Goal: Communication & Community: Answer question/provide support

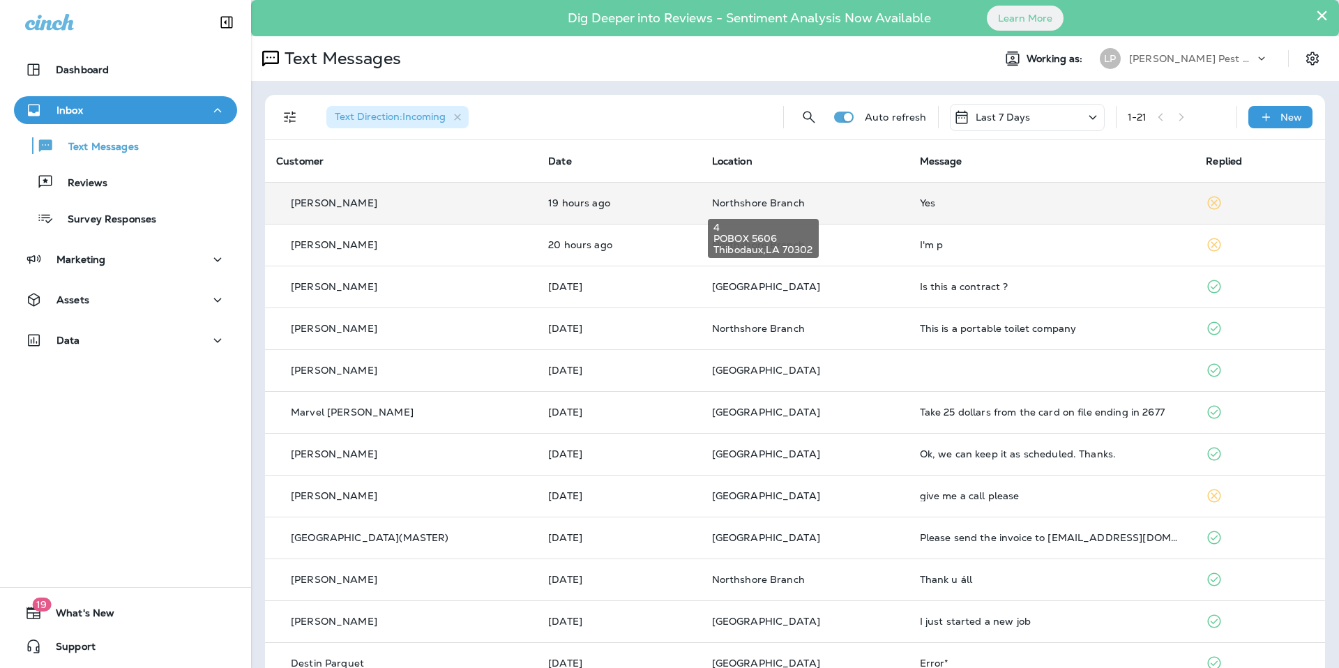
click at [781, 201] on span "Northshore Branch" at bounding box center [758, 203] width 93 height 13
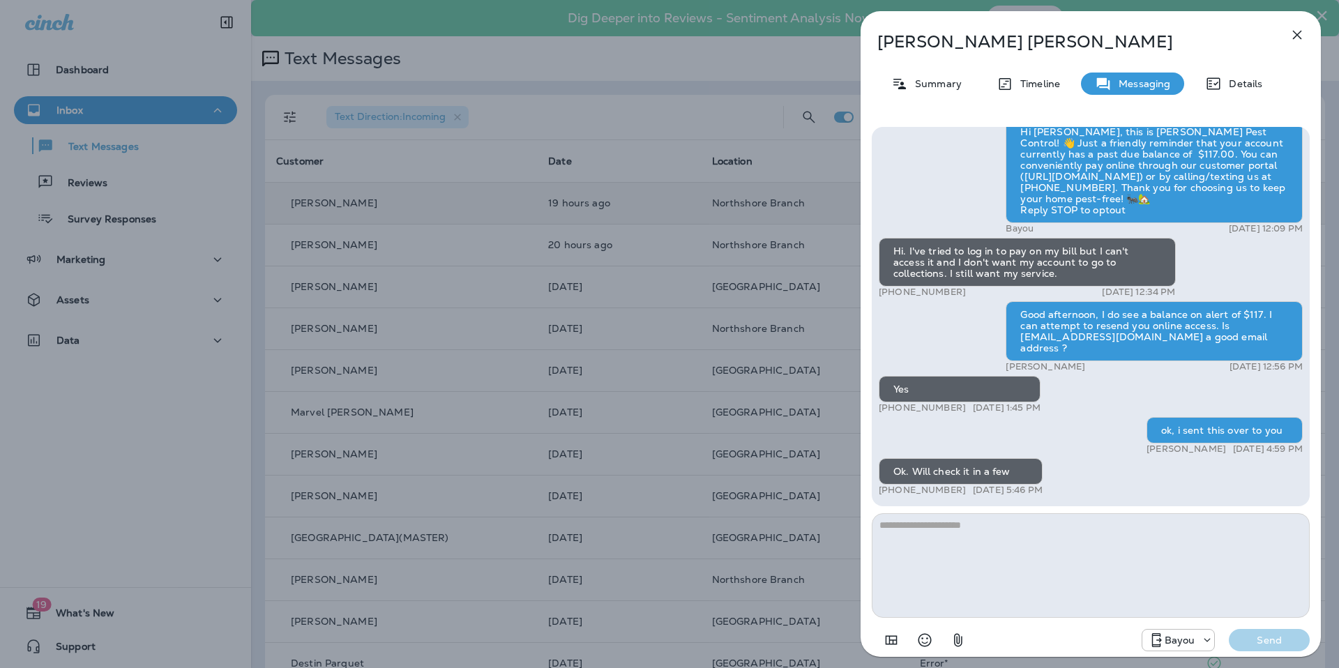
scroll to position [1, 0]
type textarea "**********"
click at [1262, 649] on button "Send" at bounding box center [1269, 640] width 81 height 22
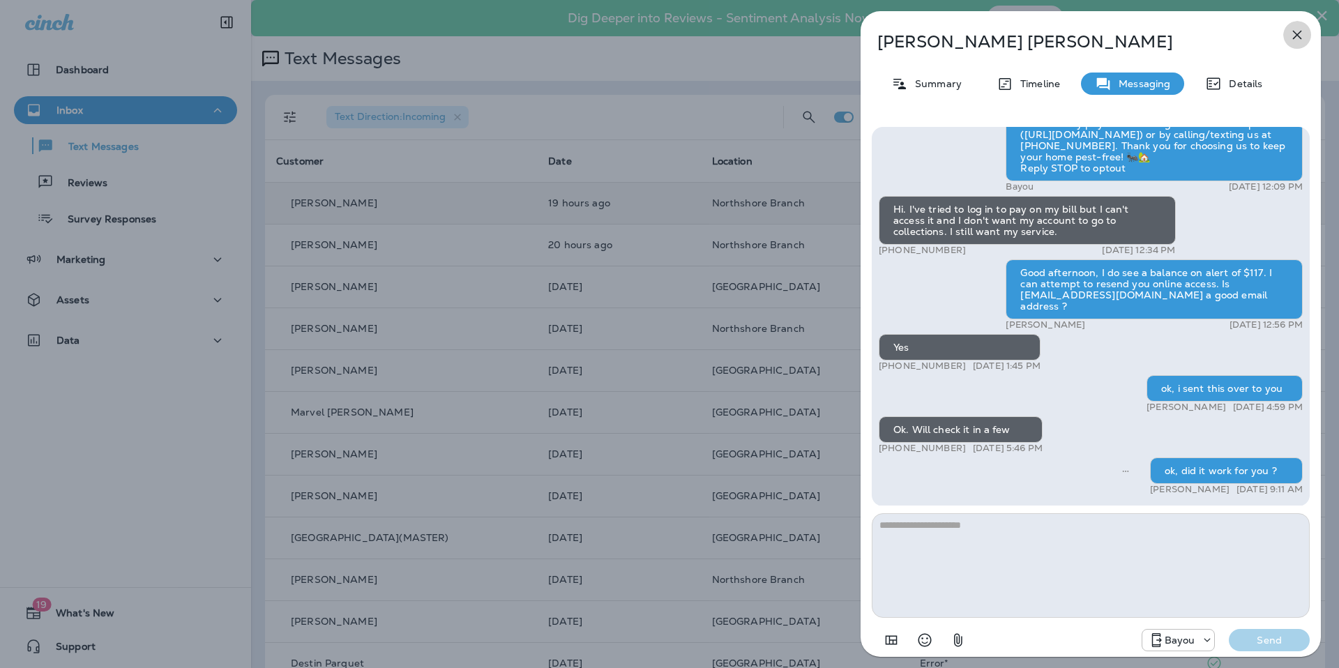
click at [1291, 40] on icon "button" at bounding box center [1297, 35] width 17 height 17
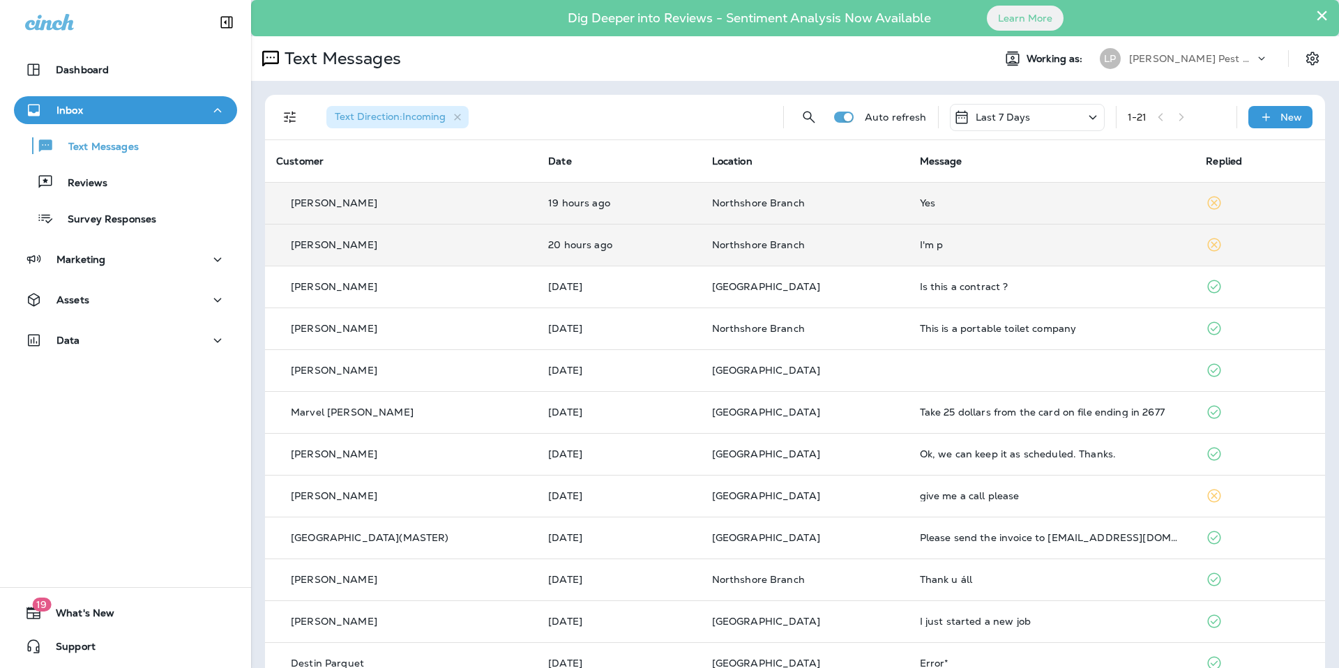
click at [401, 241] on div "[PERSON_NAME]" at bounding box center [401, 245] width 250 height 15
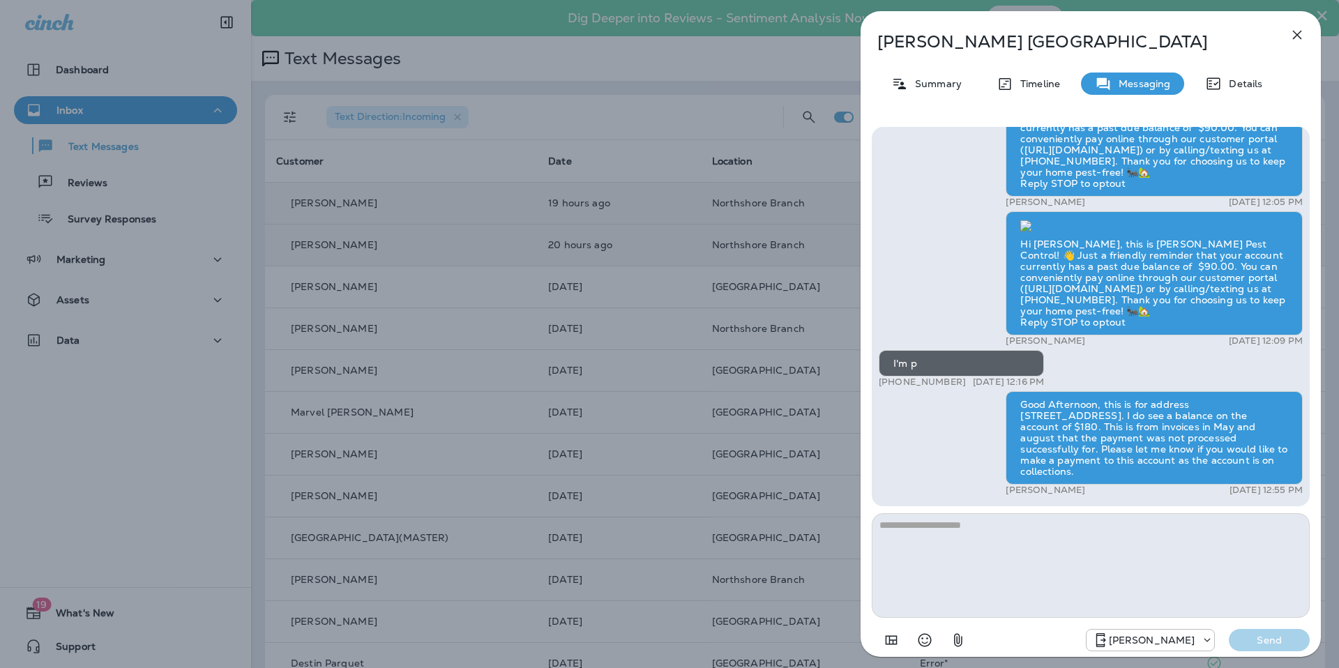
scroll to position [1, 0]
click at [1304, 32] on icon "button" at bounding box center [1297, 35] width 17 height 17
